Goal: Find specific page/section: Find specific page/section

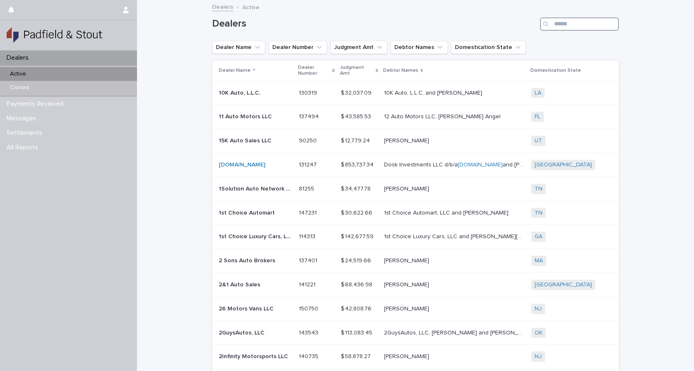
click at [568, 28] on input "Search" at bounding box center [579, 23] width 79 height 13
type input "******"
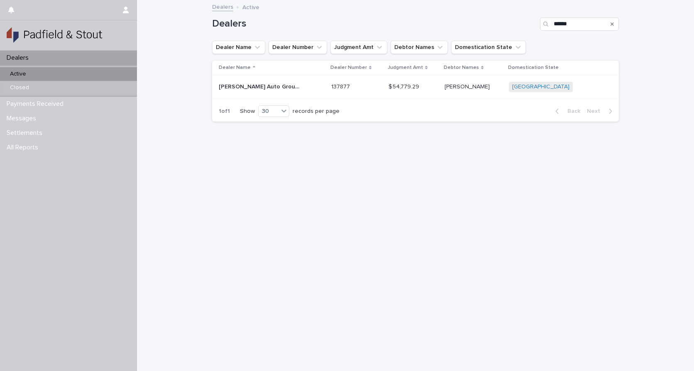
click at [246, 85] on p "[PERSON_NAME] Auto Group LLC" at bounding box center [261, 86] width 85 height 9
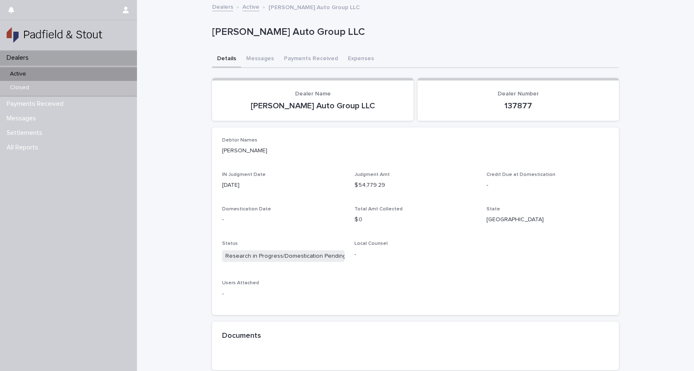
click at [500, 18] on div "[PERSON_NAME] Auto Group LLC" at bounding box center [415, 33] width 407 height 33
